Goal: Book appointment/travel/reservation

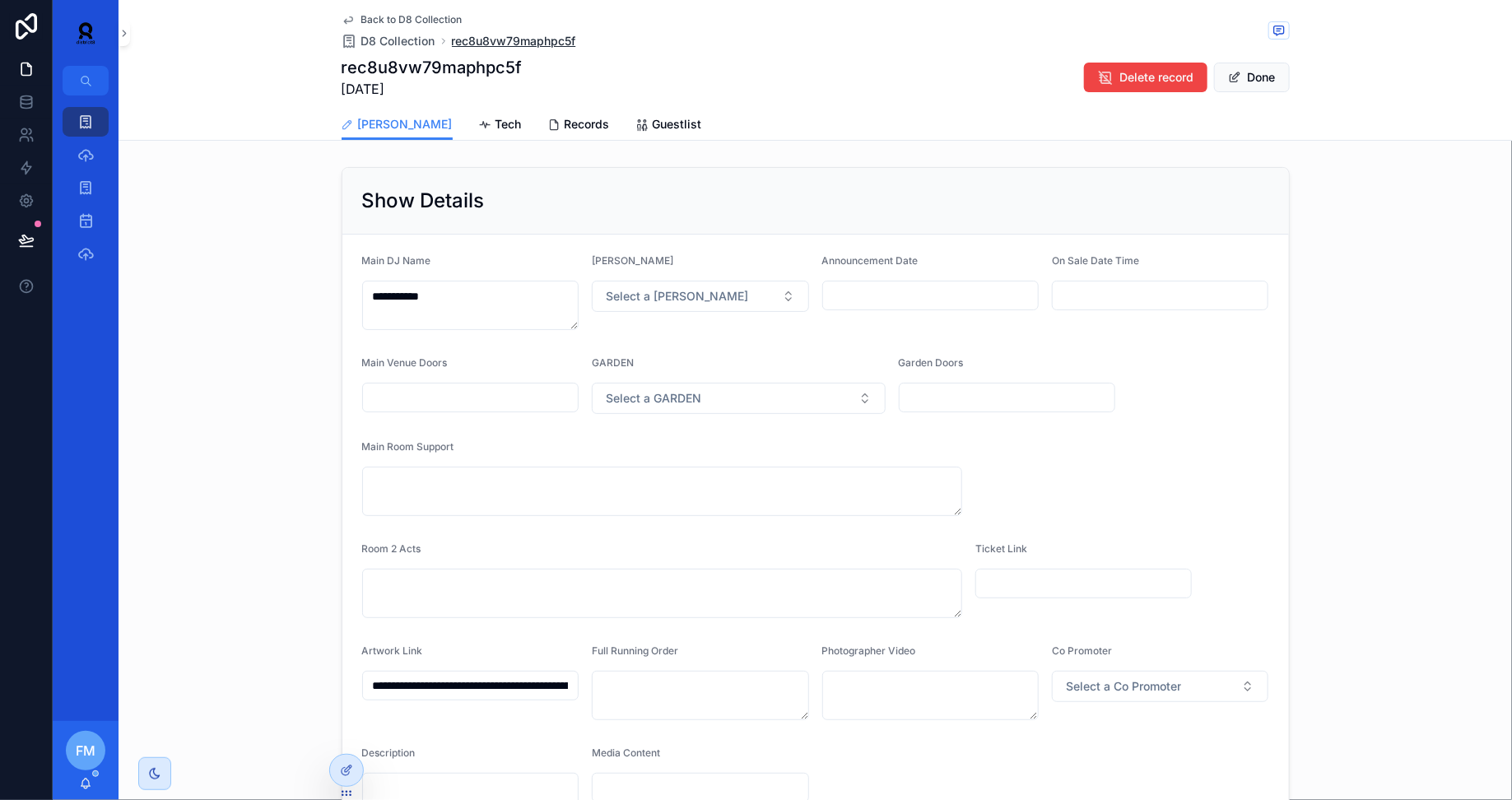
scroll to position [140, 0]
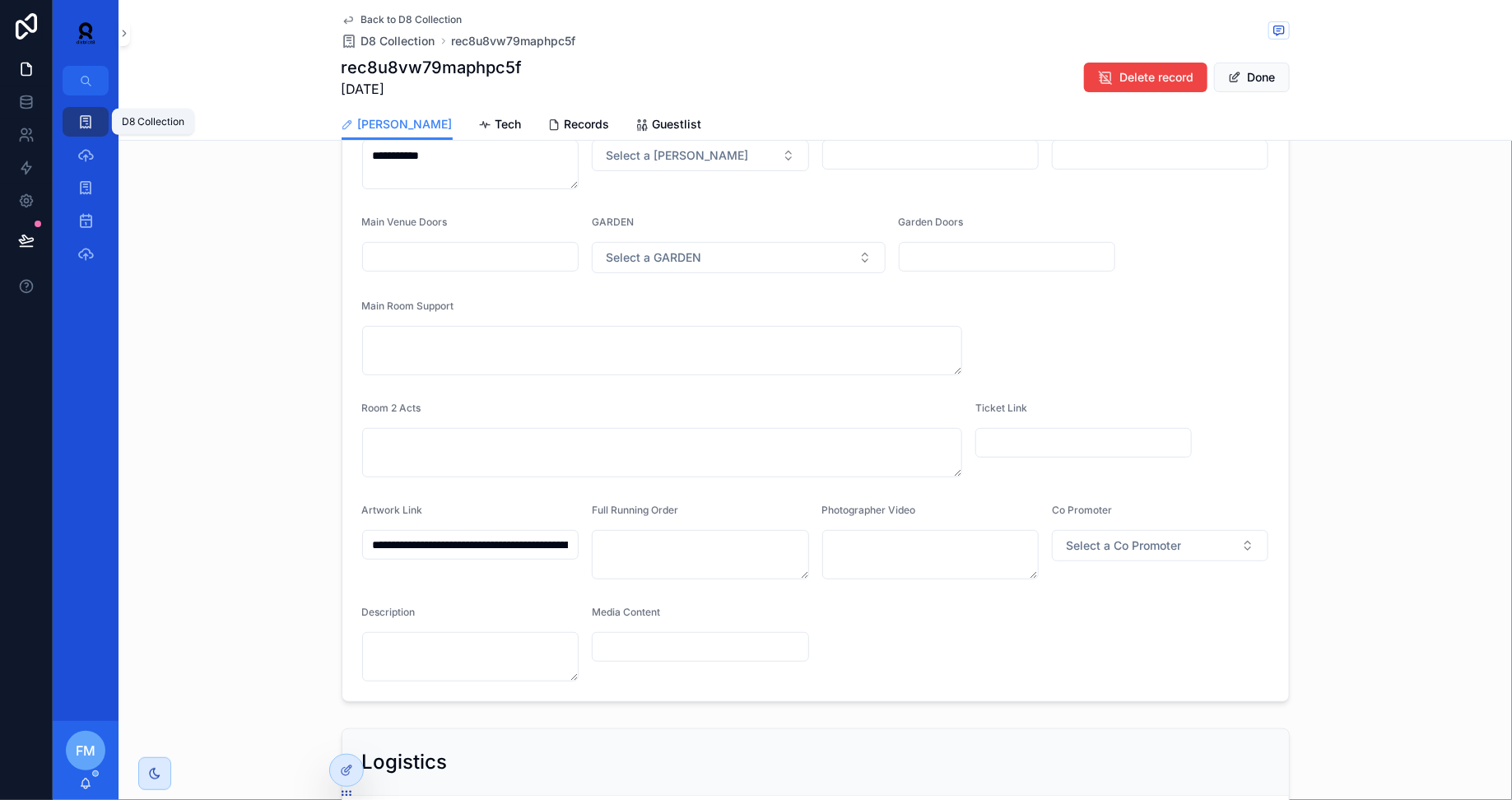
click at [96, 123] on div "D8 Collection" at bounding box center [85, 121] width 26 height 26
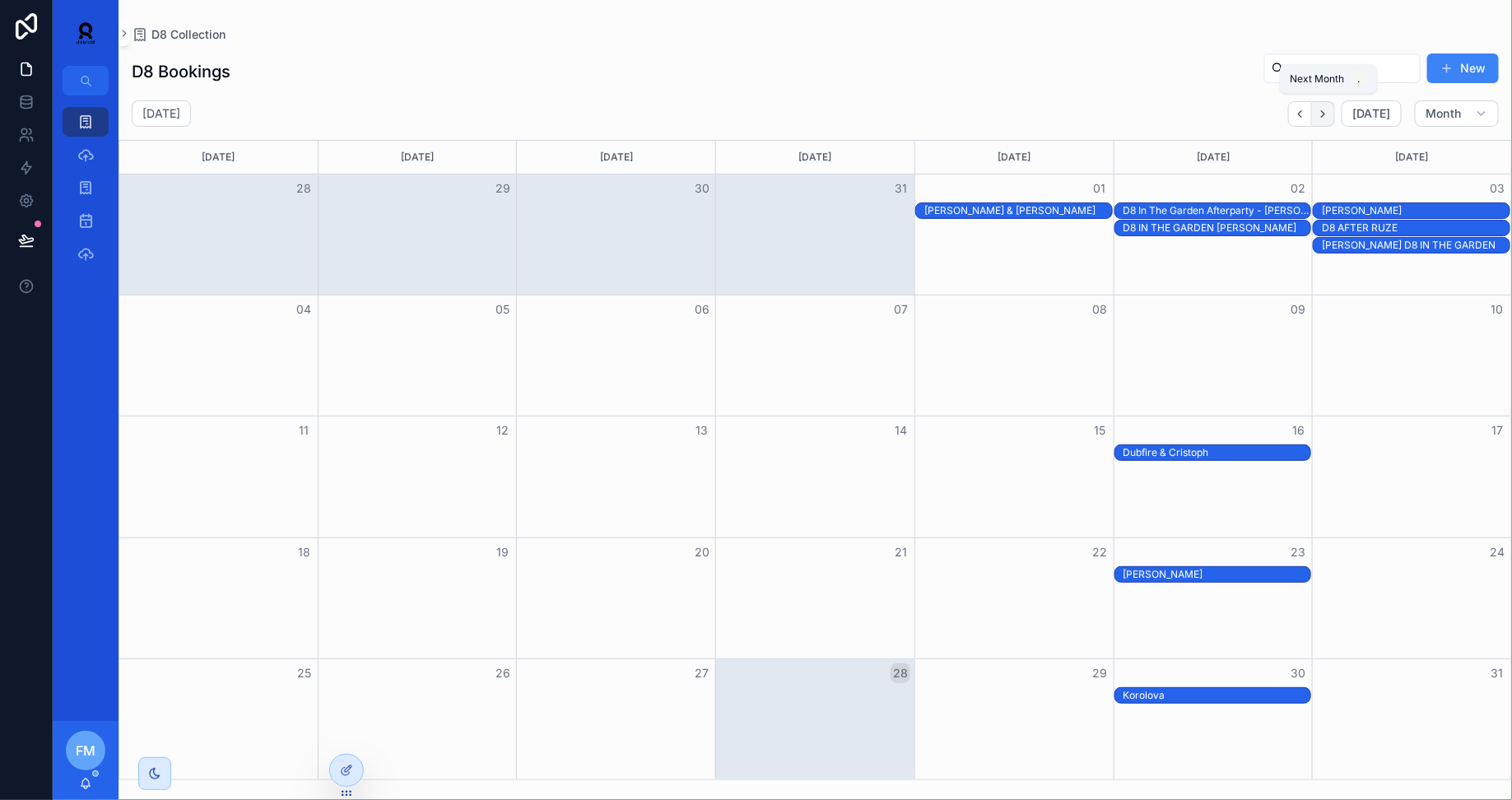
click at [1324, 114] on icon "Next" at bounding box center [1323, 114] width 13 height 13
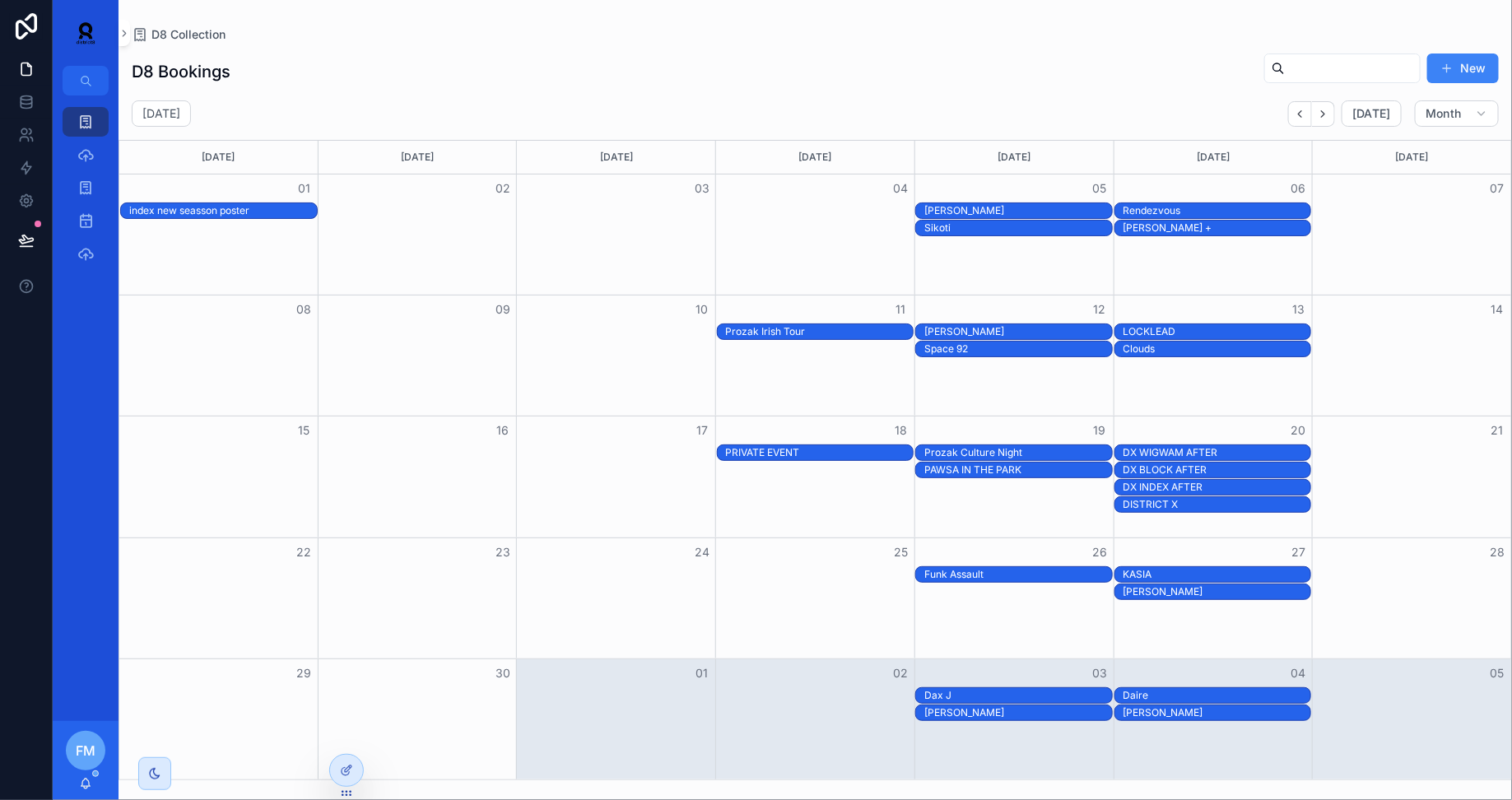
click at [1005, 469] on div "PAWSA IN THE PARK" at bounding box center [1018, 470] width 188 height 13
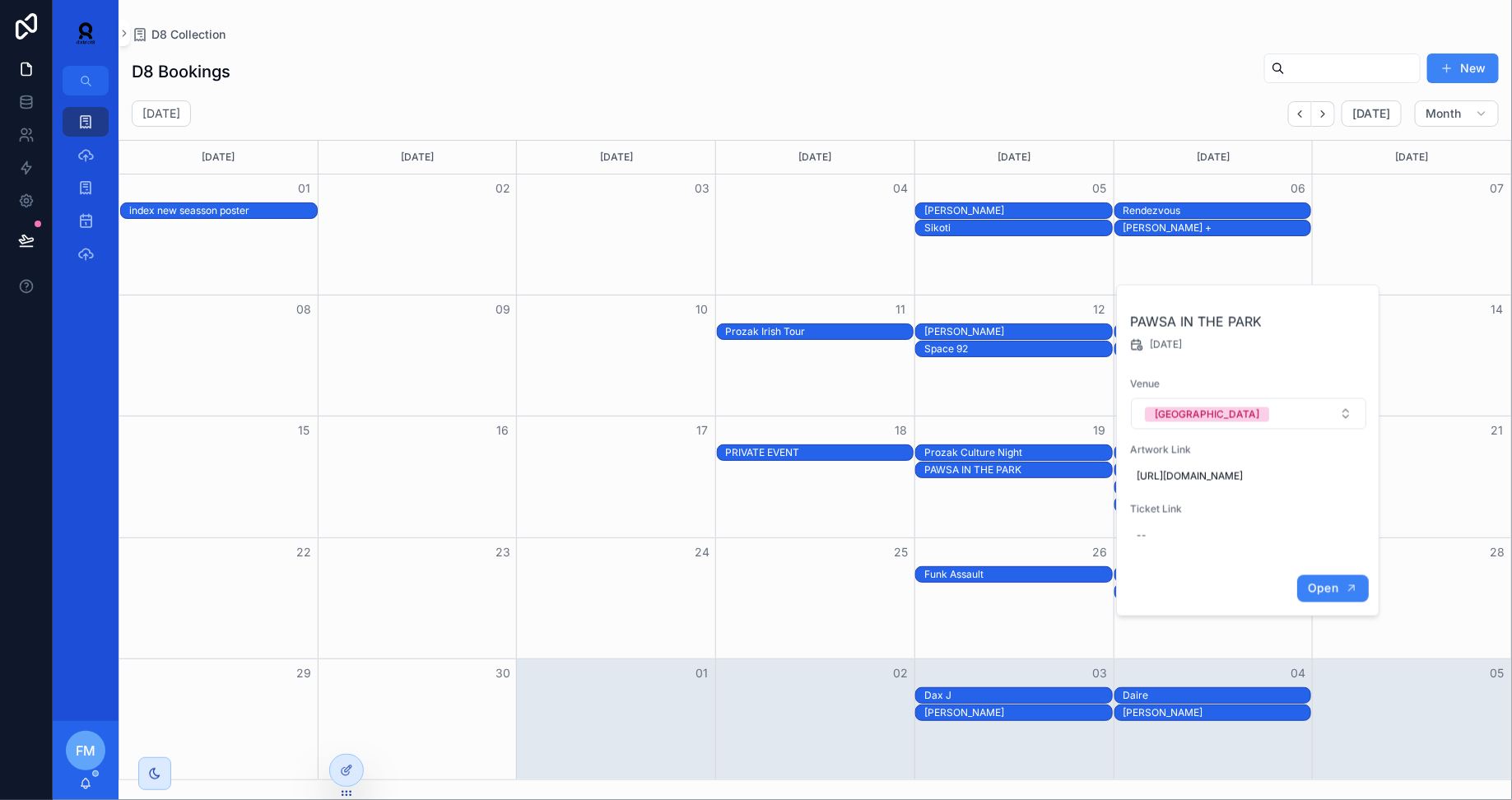
click at [1339, 602] on button "Open" at bounding box center [1332, 589] width 71 height 27
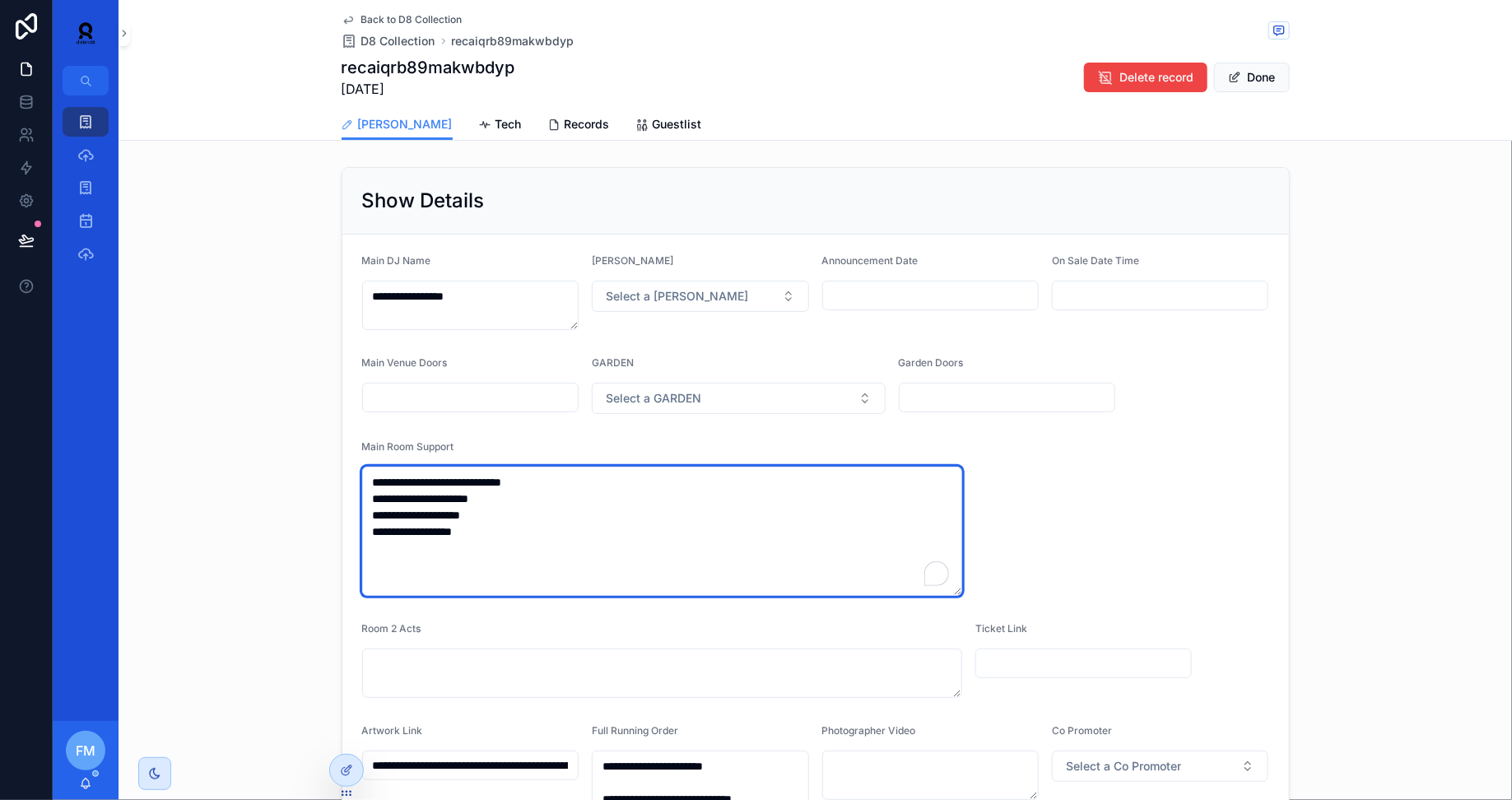
drag, startPoint x: 515, startPoint y: 546, endPoint x: 365, endPoint y: 468, distance: 169.1
click at [365, 468] on textarea "**********" at bounding box center [663, 532] width 600 height 130
